Goal: Information Seeking & Learning: Learn about a topic

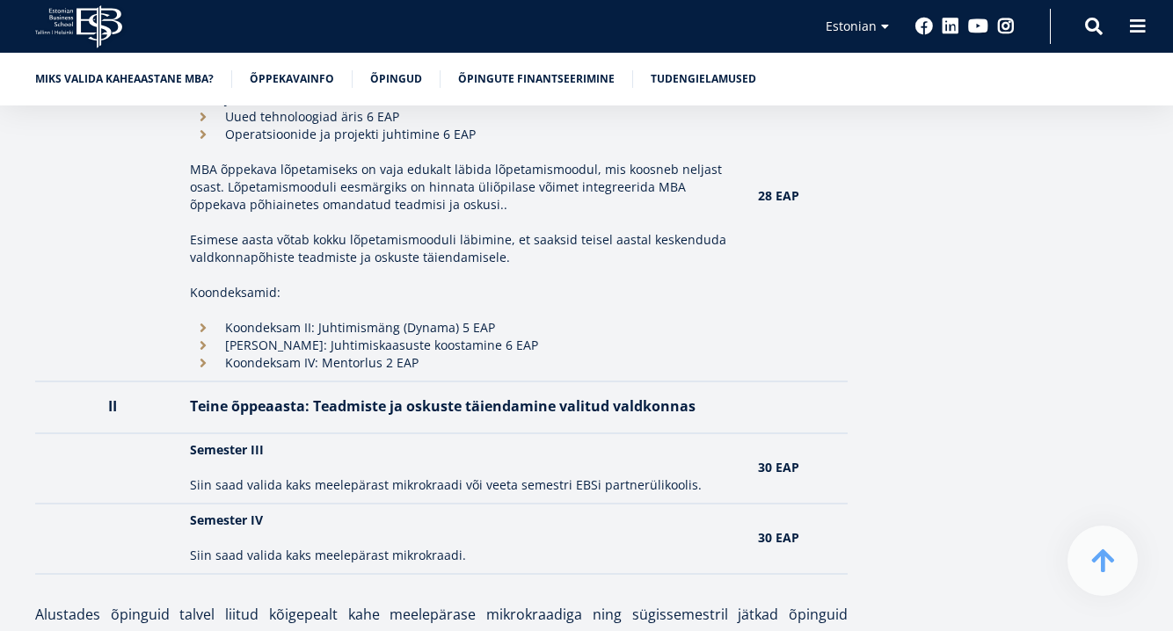
scroll to position [2565, 0]
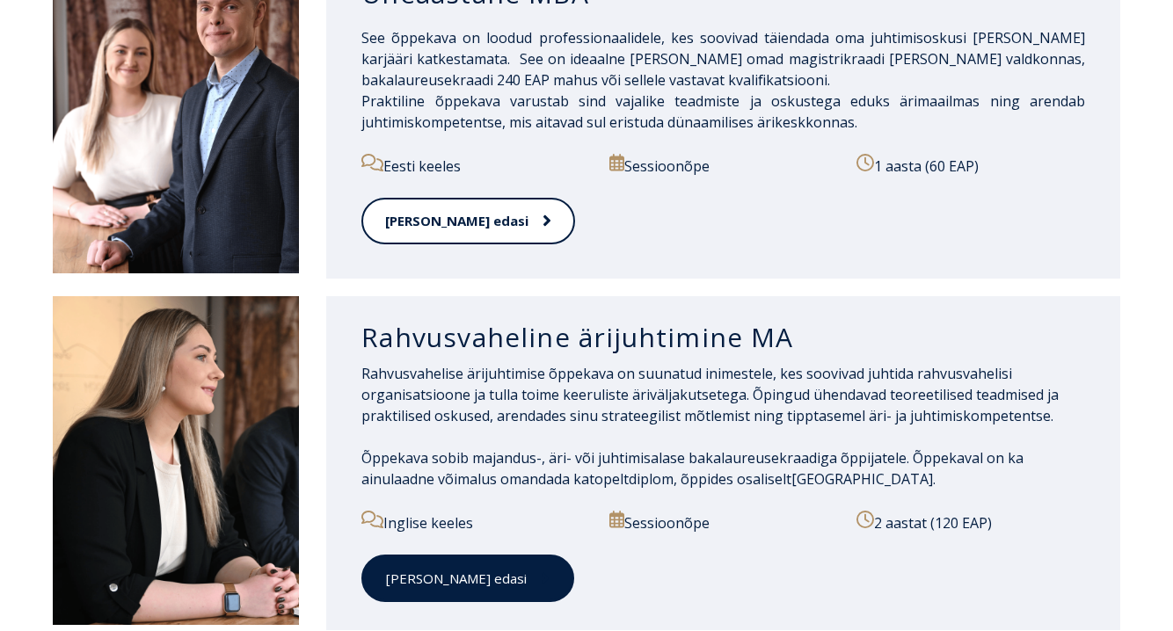
click at [382, 571] on link "[PERSON_NAME] edasi" at bounding box center [467, 579] width 213 height 48
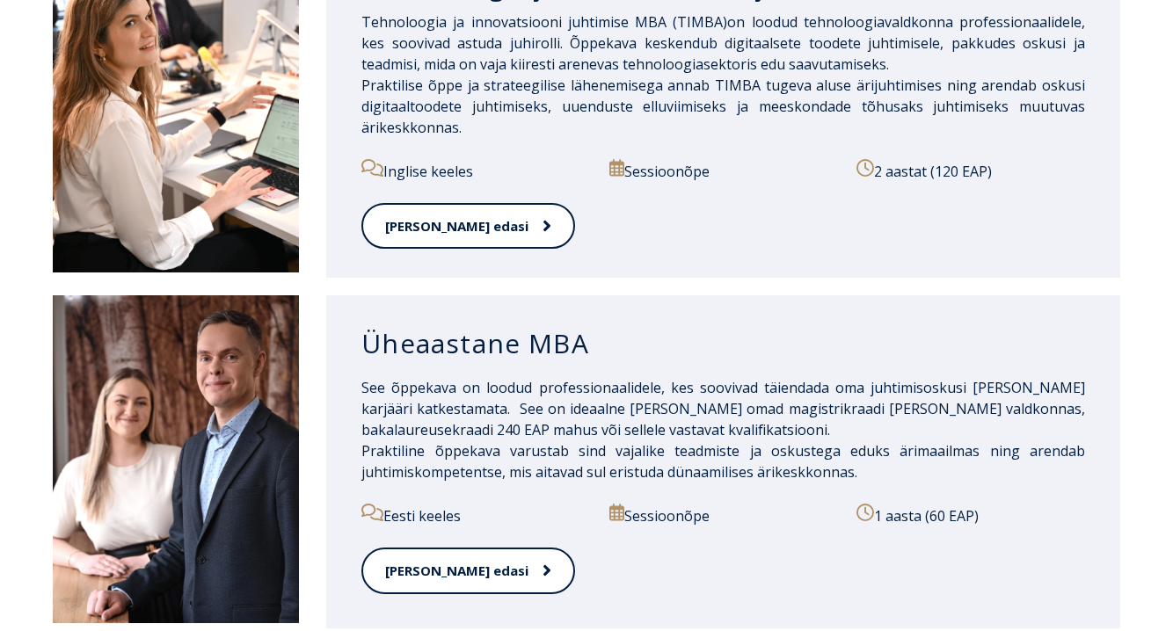
scroll to position [749, 0]
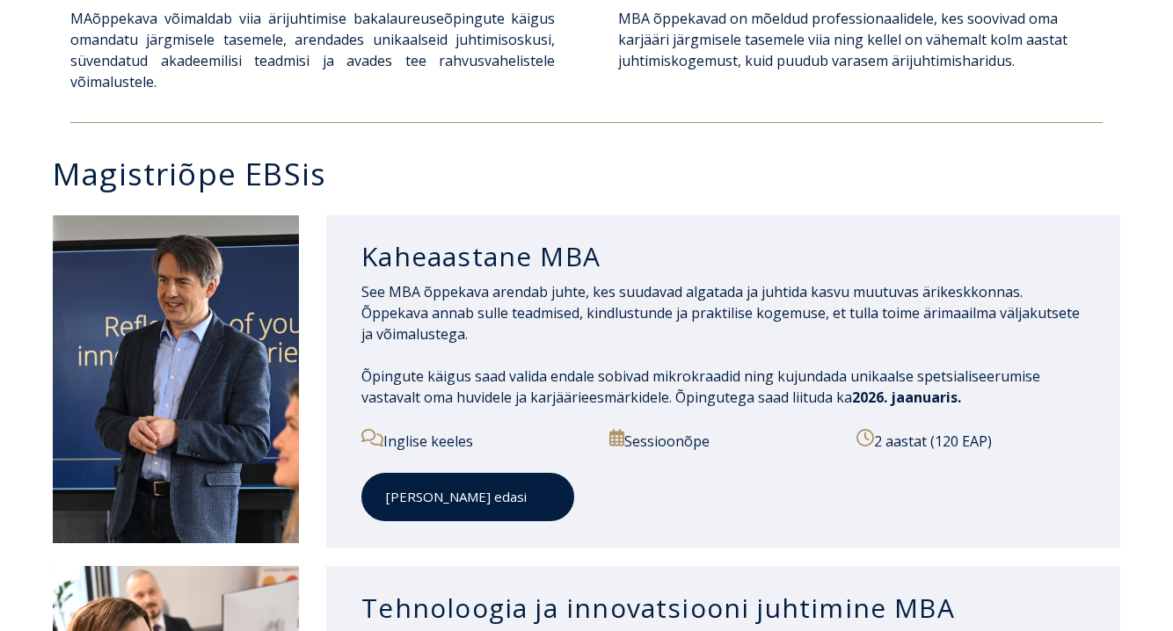
click at [527, 491] on span at bounding box center [538, 497] width 23 height 18
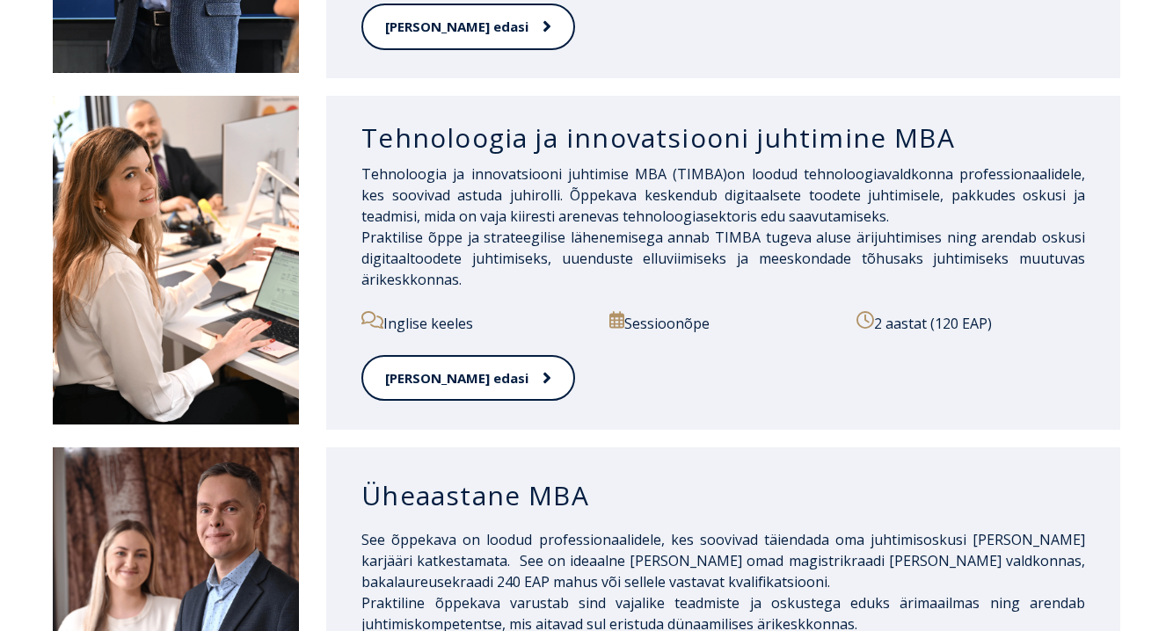
scroll to position [1222, 0]
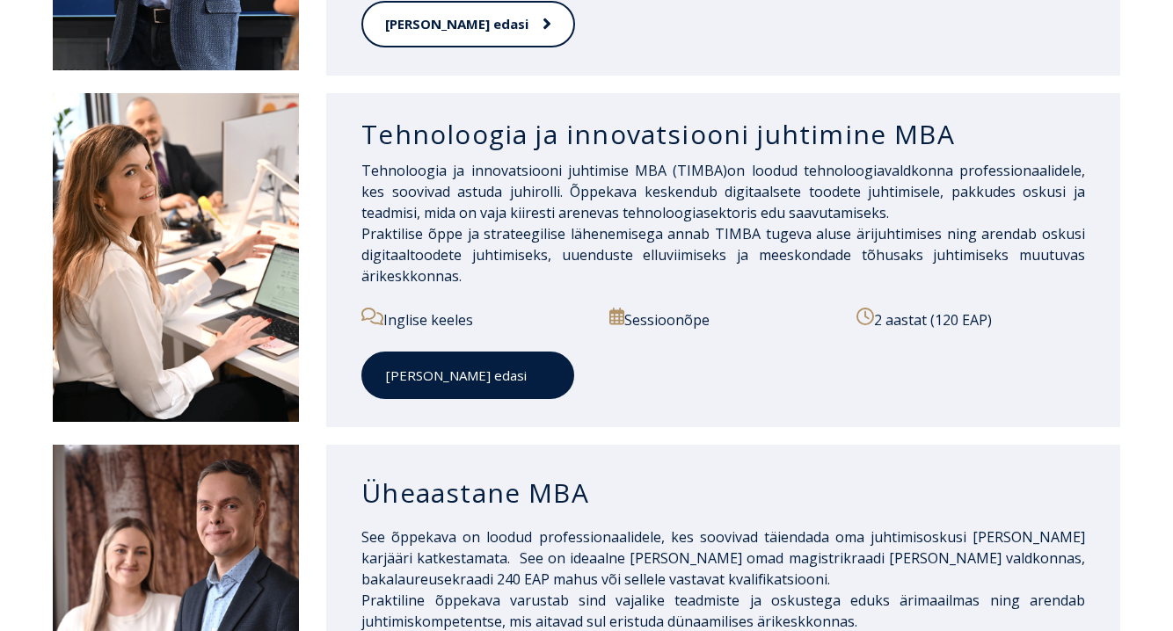
click at [430, 380] on link "Loe edasi" at bounding box center [467, 376] width 213 height 48
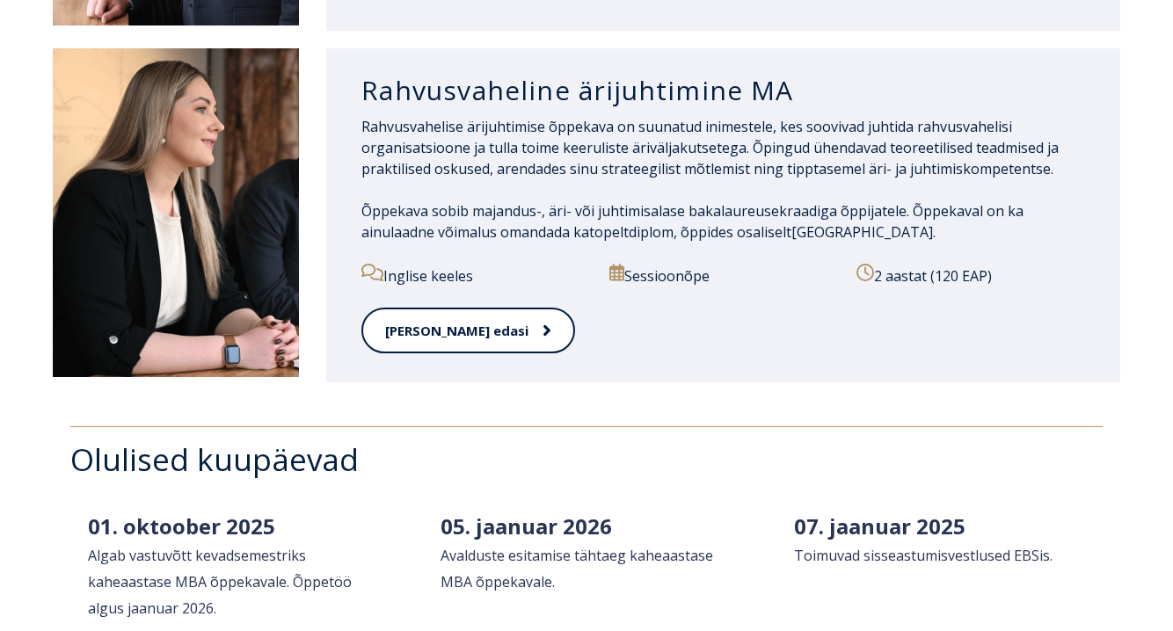
scroll to position [1978, 0]
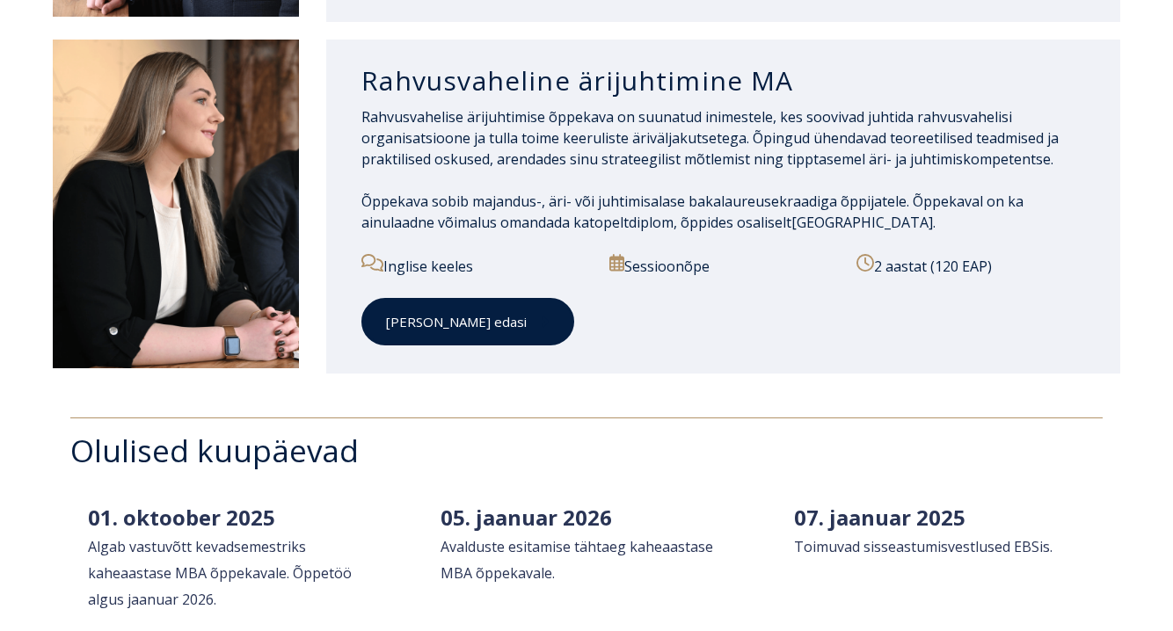
click at [419, 338] on link "Loe edasi" at bounding box center [467, 322] width 213 height 48
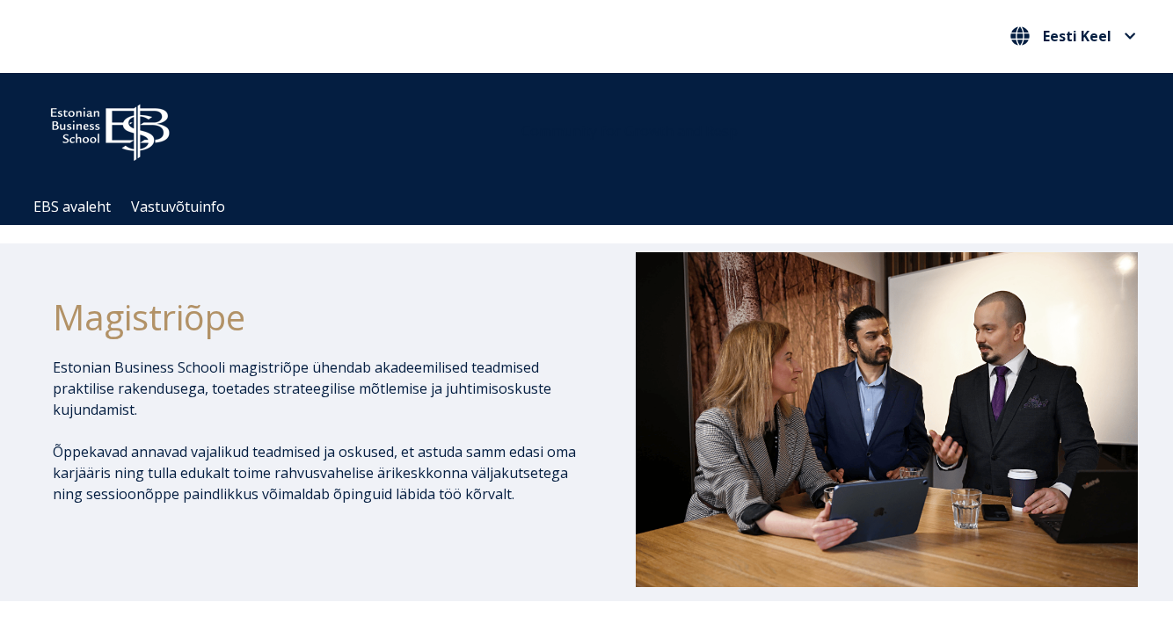
scroll to position [0, 0]
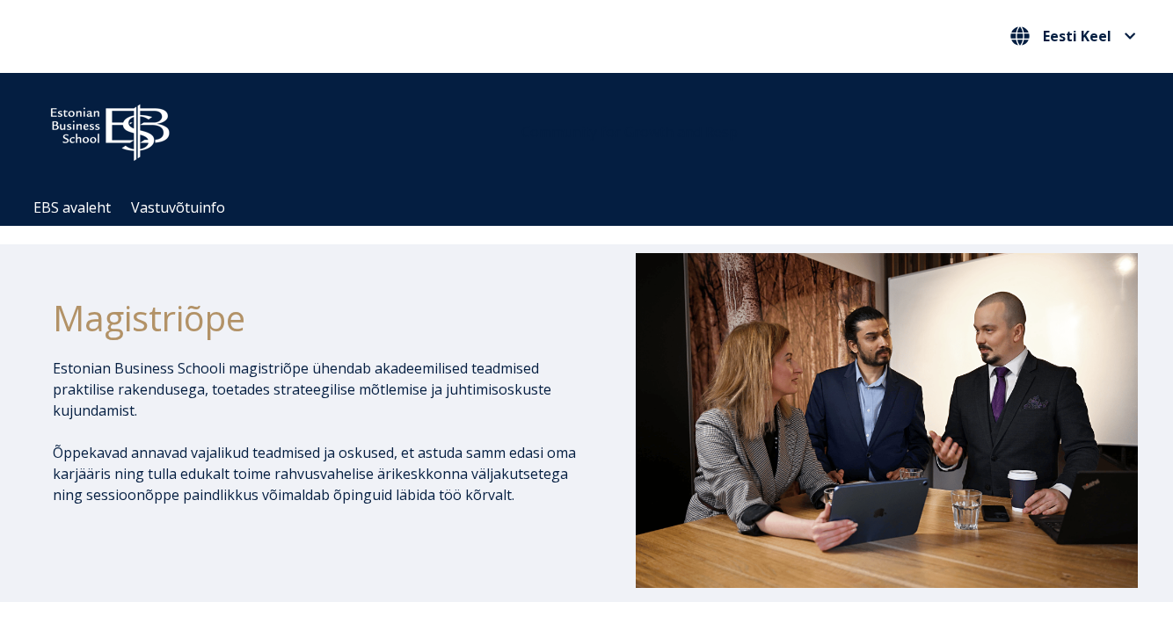
click at [76, 120] on img at bounding box center [109, 129] width 149 height 76
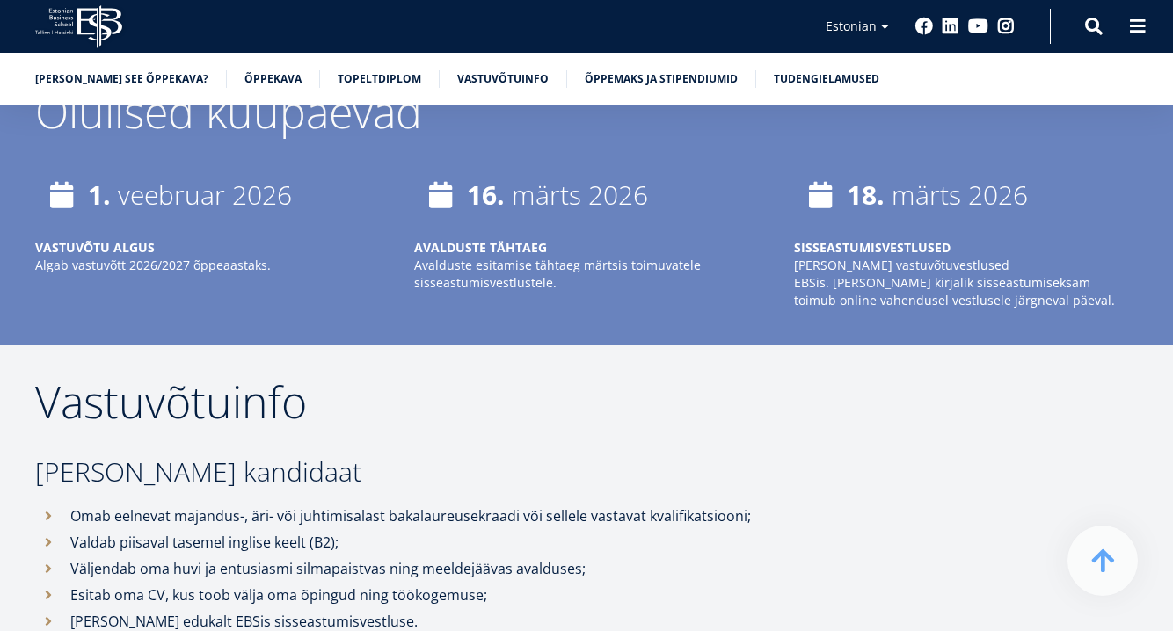
scroll to position [4369, 0]
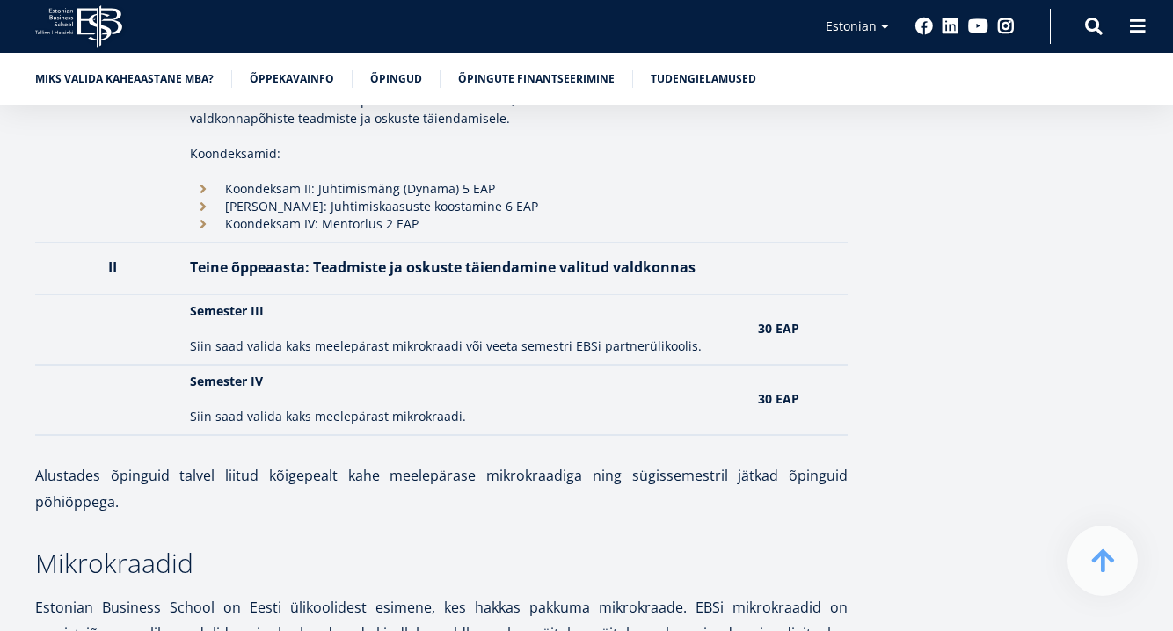
scroll to position [2200, 0]
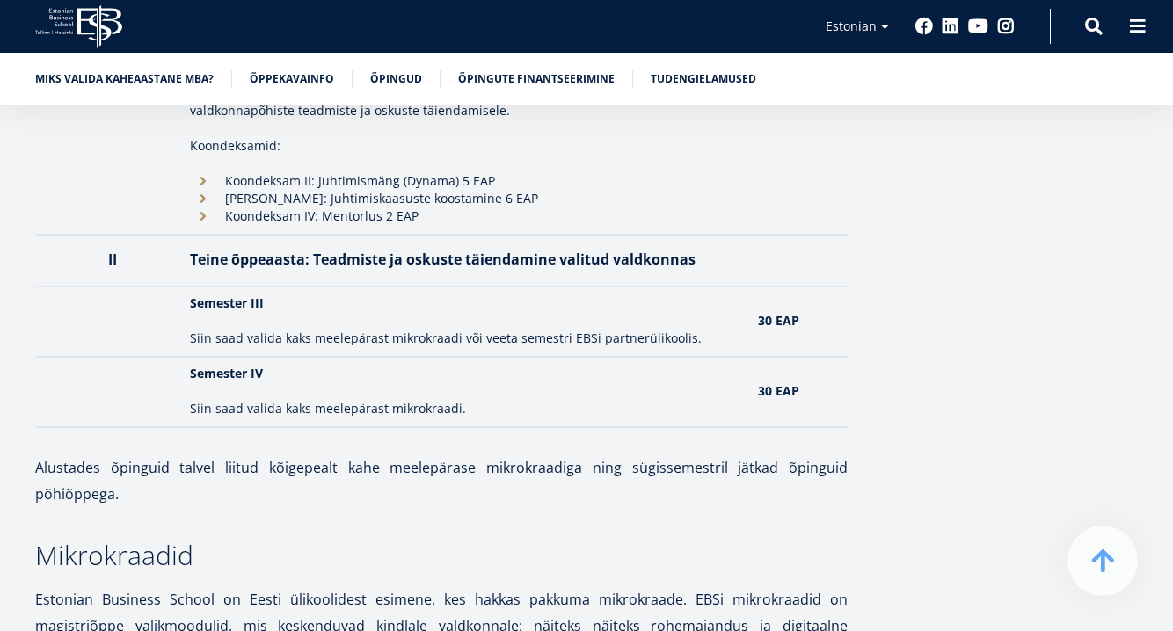
drag, startPoint x: 437, startPoint y: 330, endPoint x: 562, endPoint y: 374, distance: 132.4
click at [506, 411] on p "Siin saad valida kaks meelepärast mikrokraadi." at bounding box center [465, 409] width 550 height 18
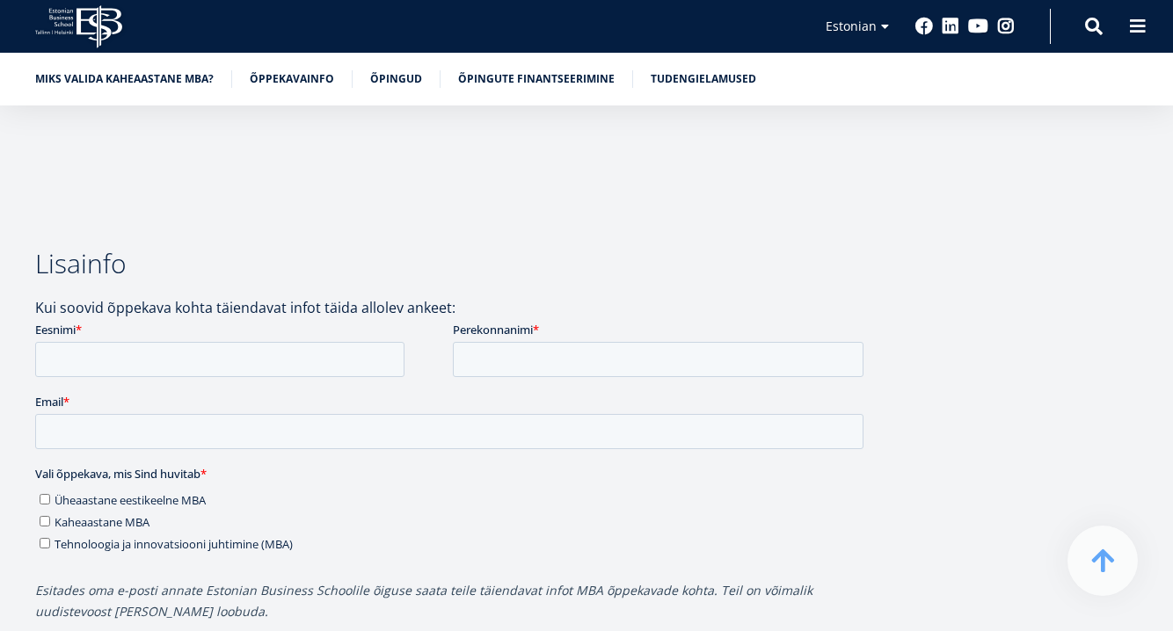
scroll to position [4749, 0]
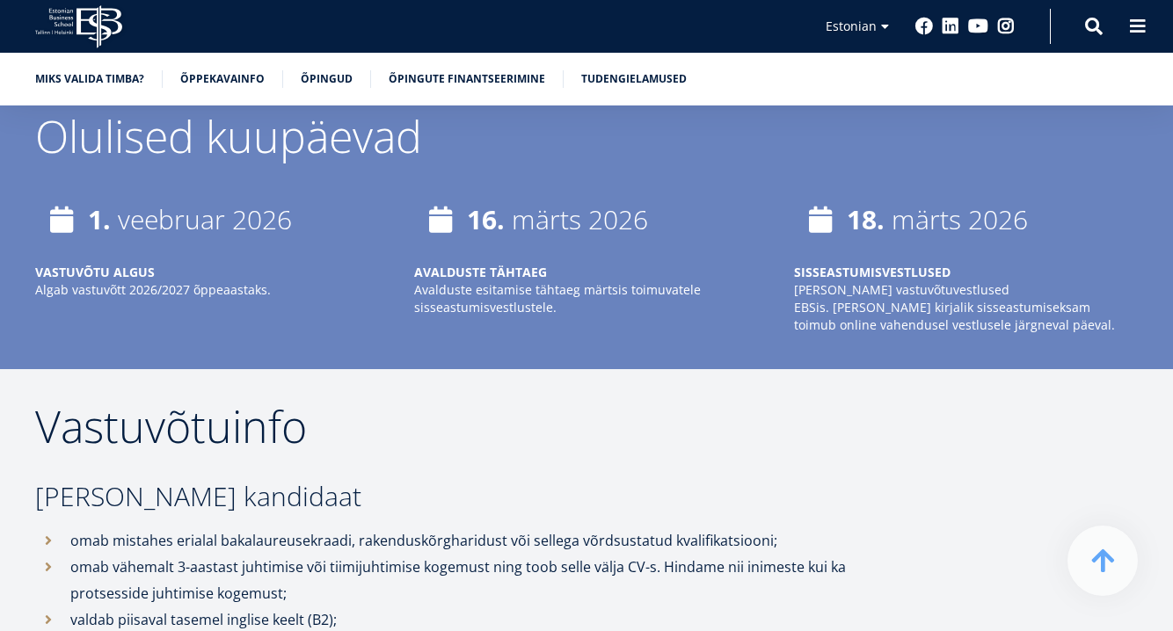
scroll to position [3270, 0]
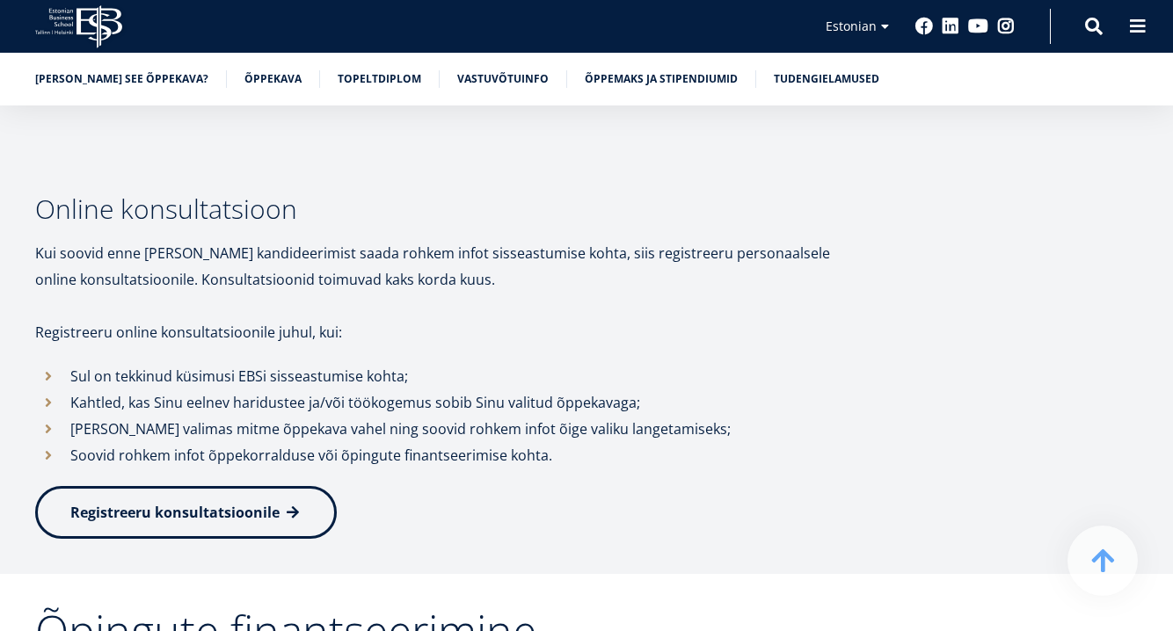
scroll to position [5290, 0]
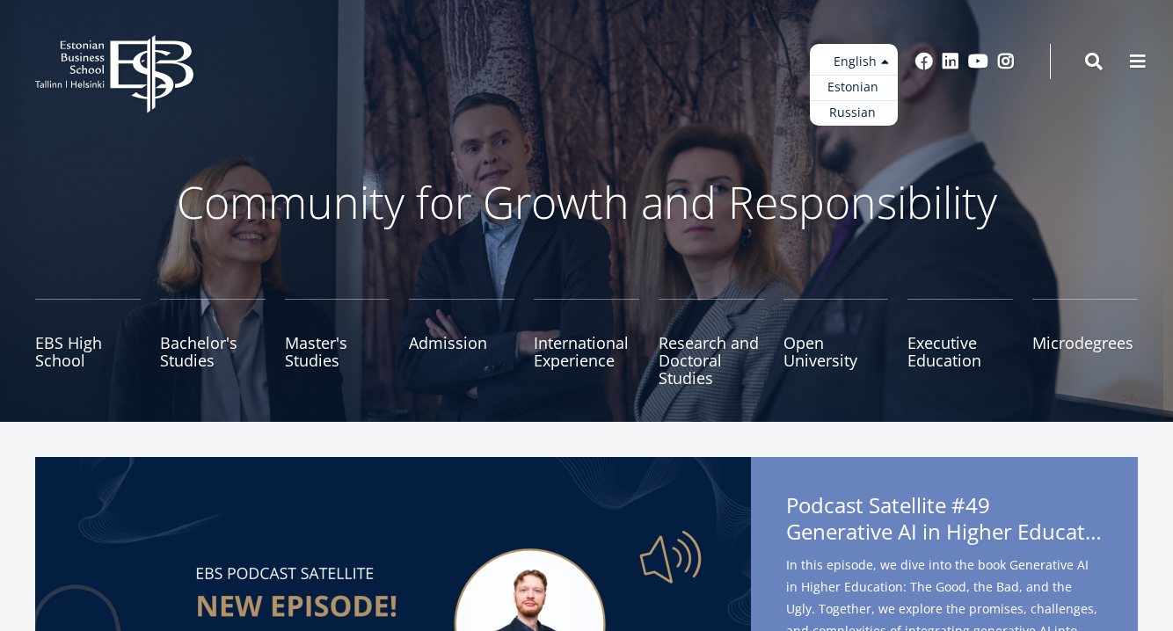
click at [856, 54] on ul "Estonian English Russian" at bounding box center [854, 85] width 88 height 82
click at [857, 80] on link "Estonian" at bounding box center [854, 87] width 88 height 25
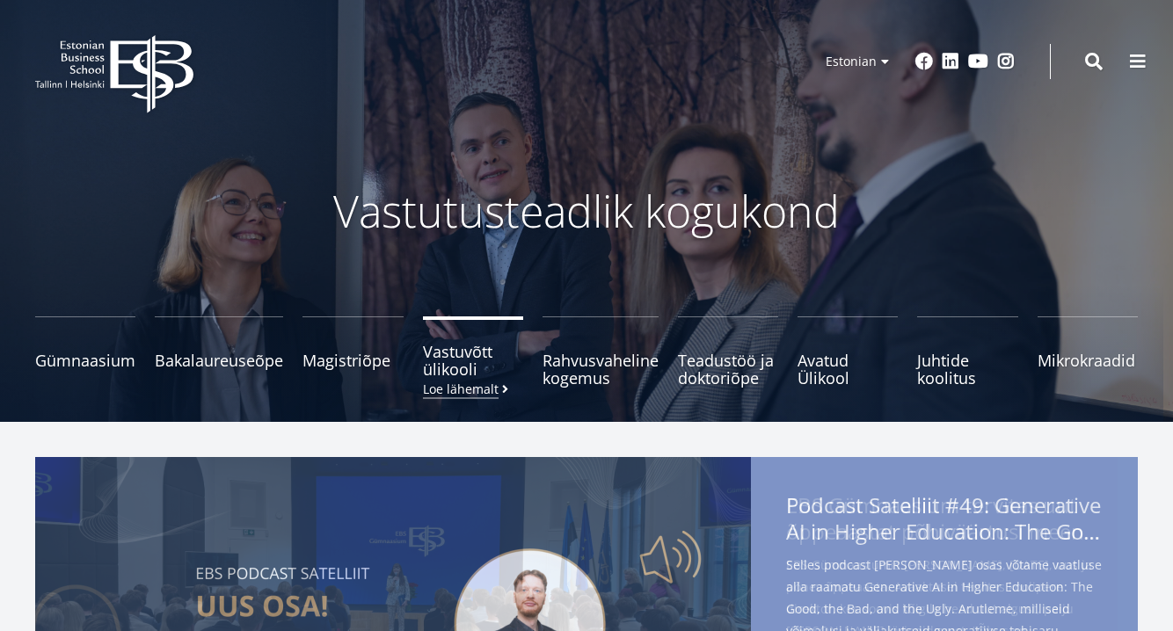
click at [480, 375] on span "Vastuvõtt ülikooli [PERSON_NAME] lähemalt" at bounding box center [473, 360] width 100 height 35
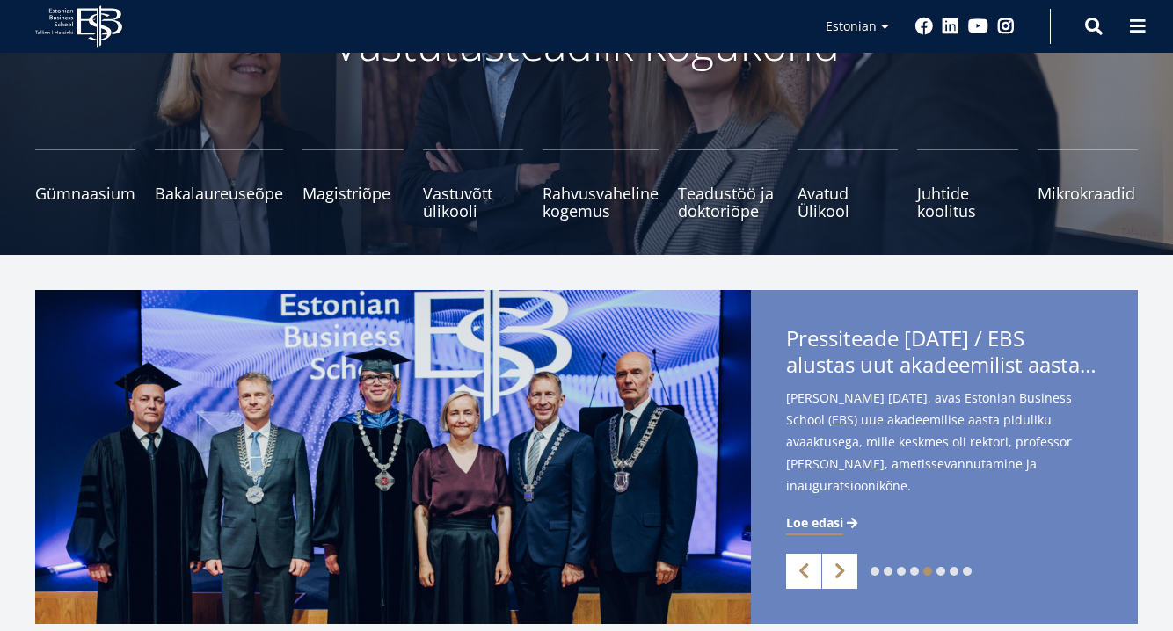
scroll to position [238, 0]
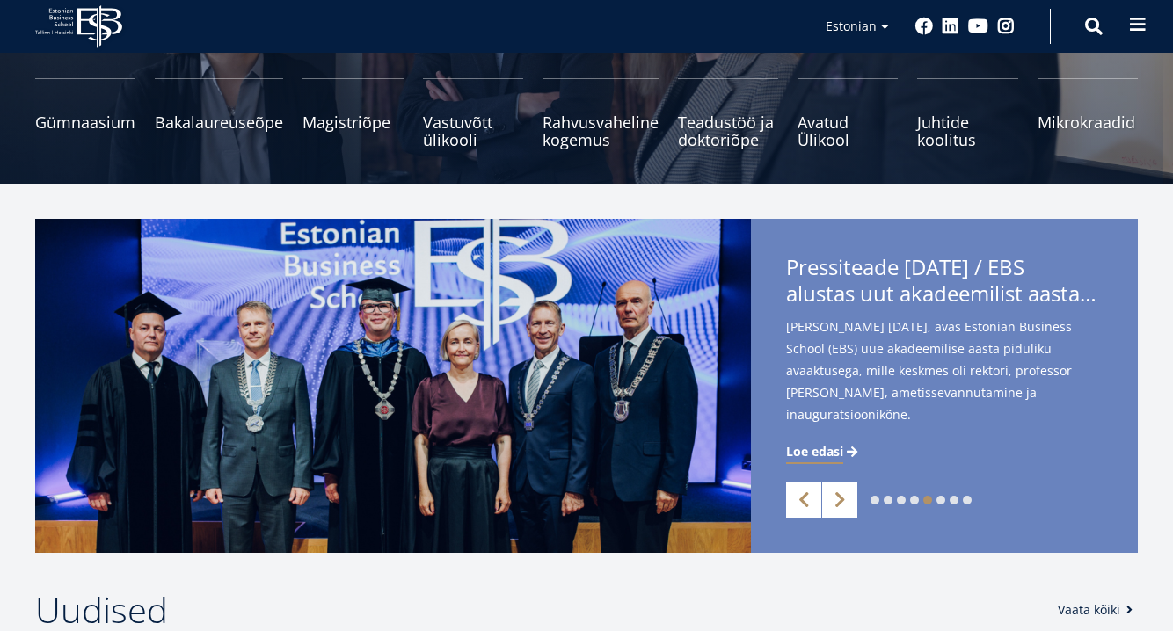
click at [1127, 38] on button at bounding box center [1137, 24] width 35 height 35
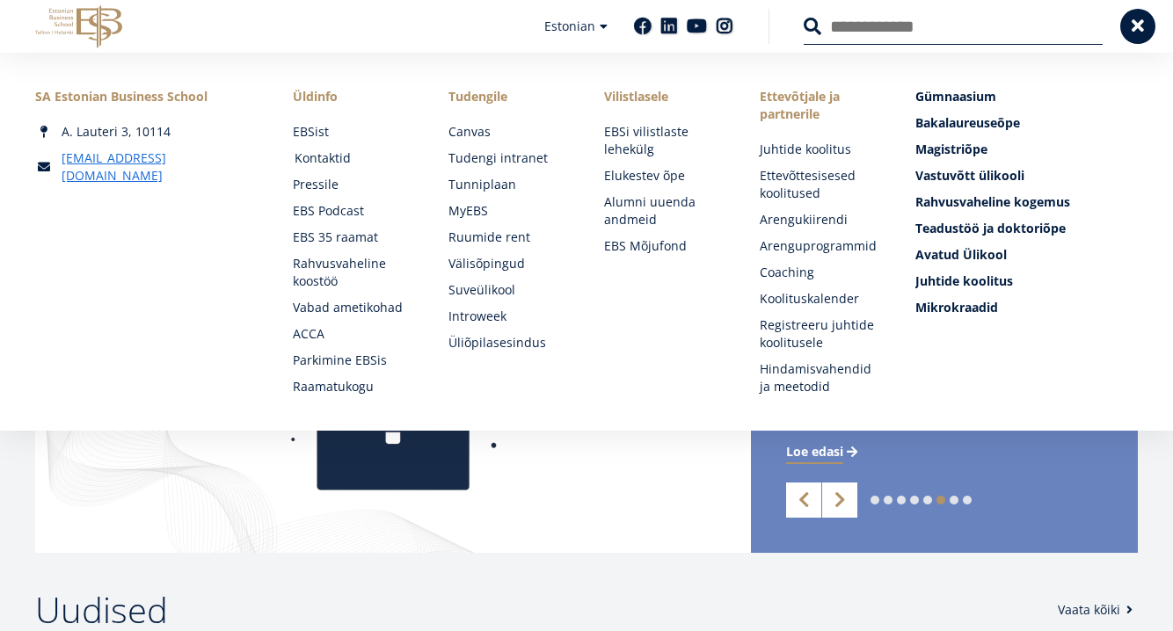
click at [326, 164] on link "Kontaktid" at bounding box center [355, 158] width 120 height 18
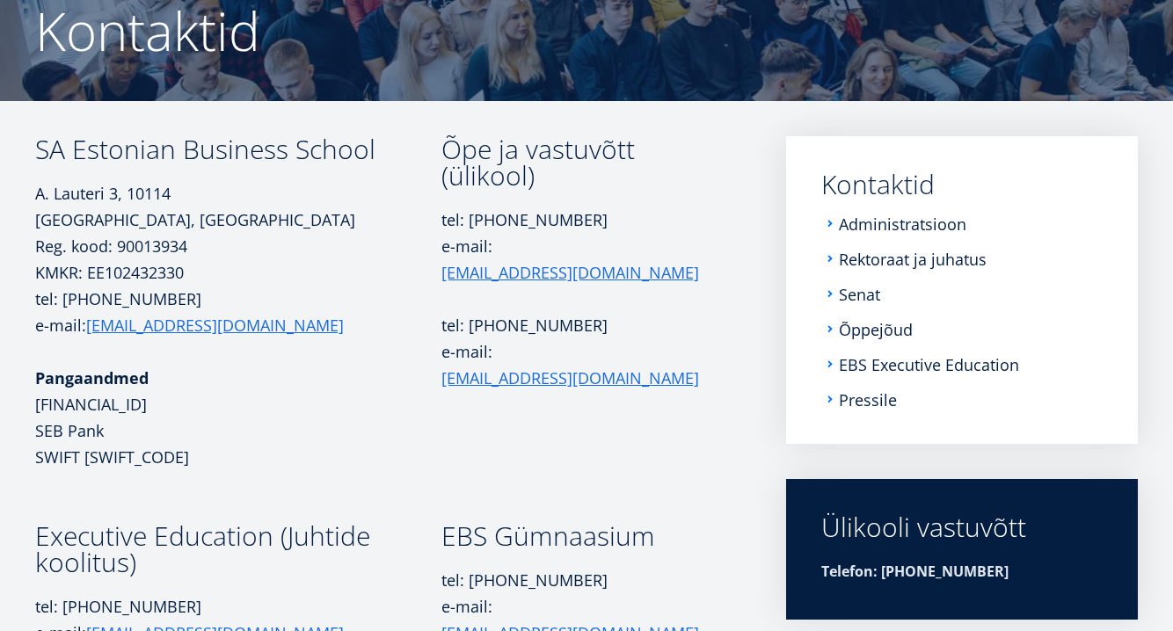
scroll to position [169, 0]
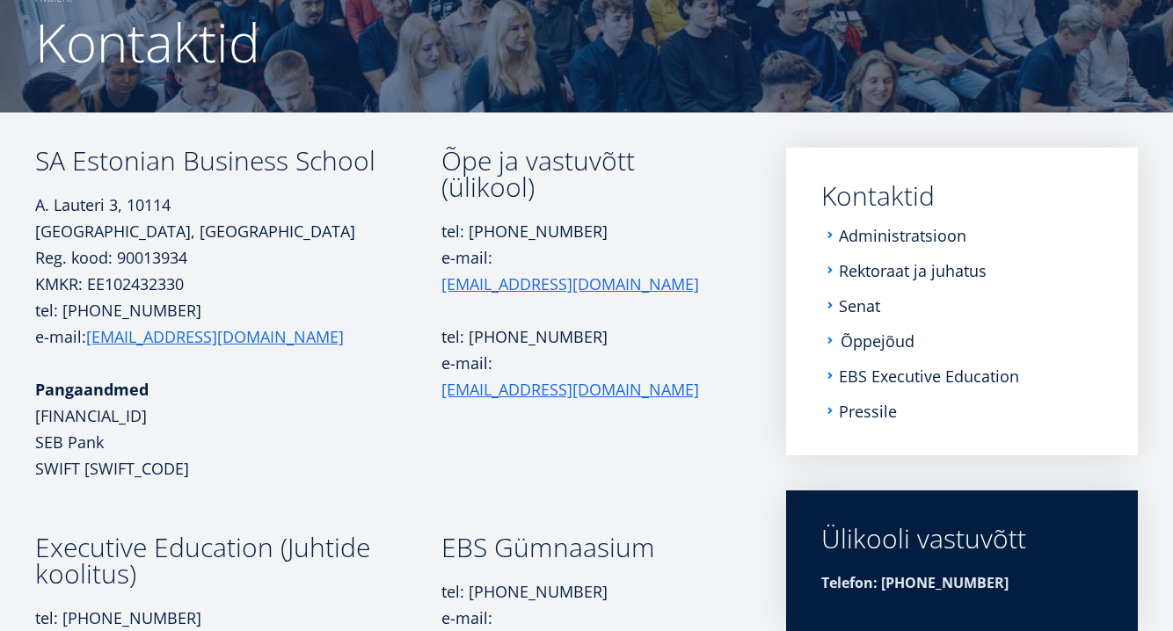
click at [872, 340] on link "Õppejõud" at bounding box center [878, 341] width 74 height 18
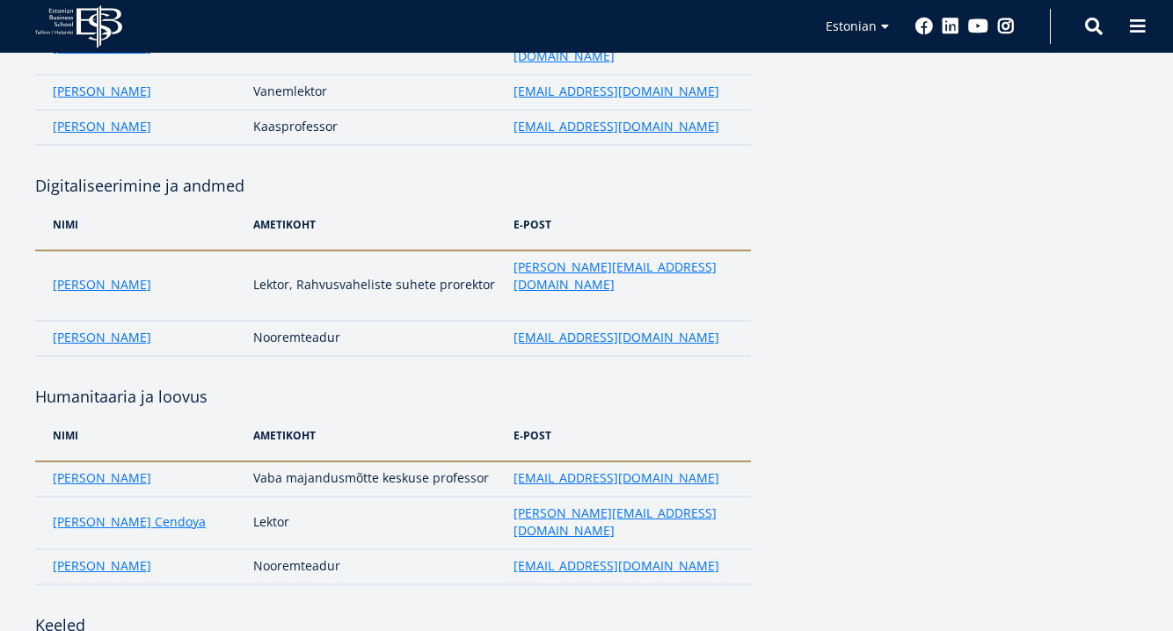
scroll to position [3102, 0]
